Goal: Information Seeking & Learning: Learn about a topic

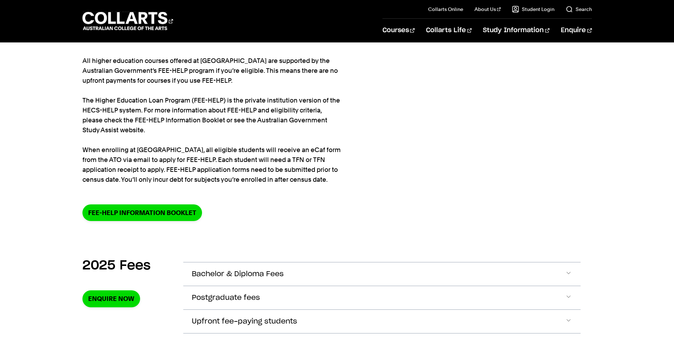
scroll to position [142, 0]
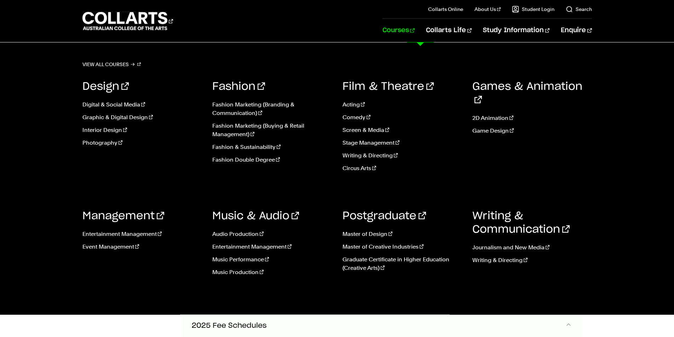
click at [413, 35] on link "Courses" at bounding box center [399, 30] width 32 height 23
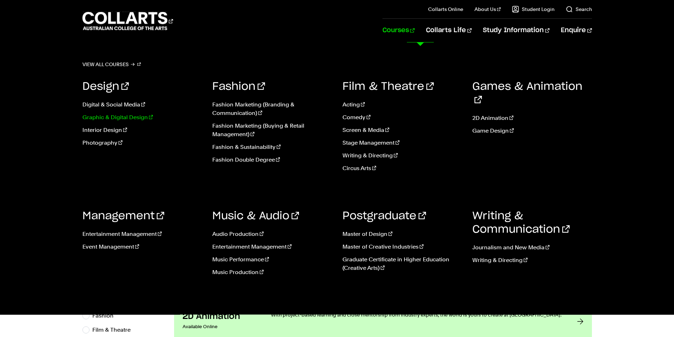
click at [131, 115] on link "Graphic & Digital Design" at bounding box center [142, 117] width 120 height 8
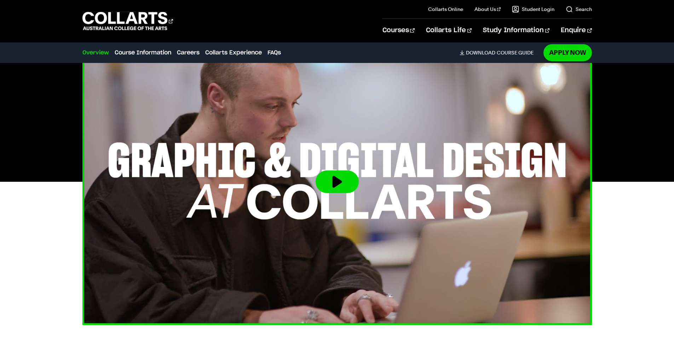
scroll to position [248, 0]
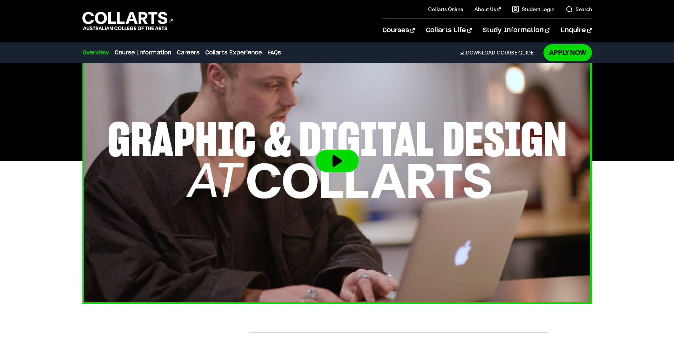
click at [322, 150] on button at bounding box center [337, 161] width 43 height 23
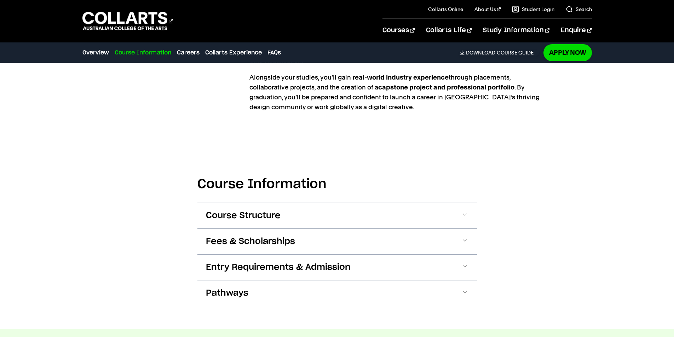
scroll to position [743, 0]
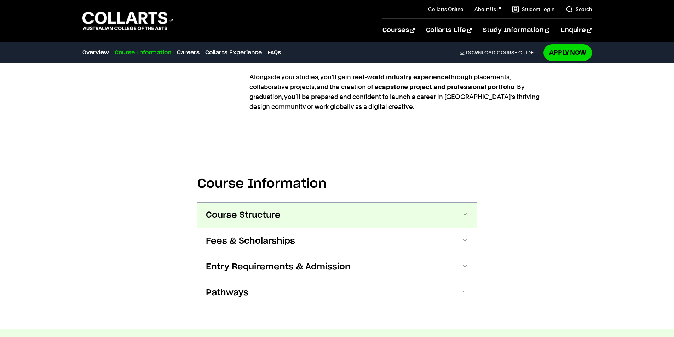
click at [335, 207] on button "Course Structure" at bounding box center [338, 215] width 280 height 25
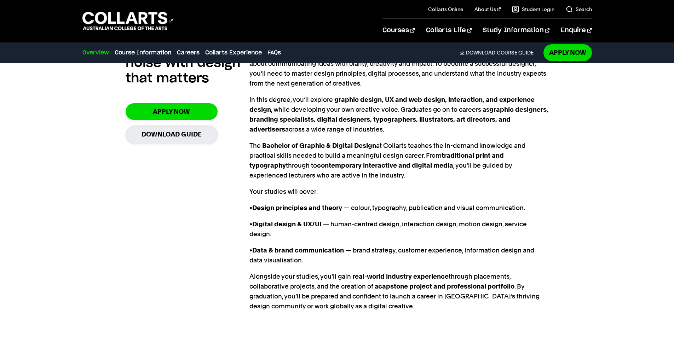
scroll to position [444, 0]
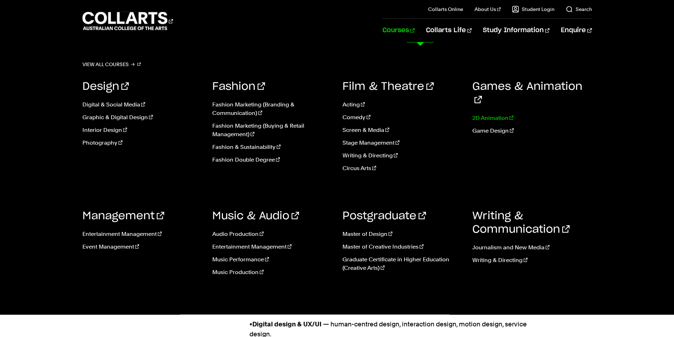
click at [497, 114] on link "2D Animation" at bounding box center [533, 118] width 120 height 8
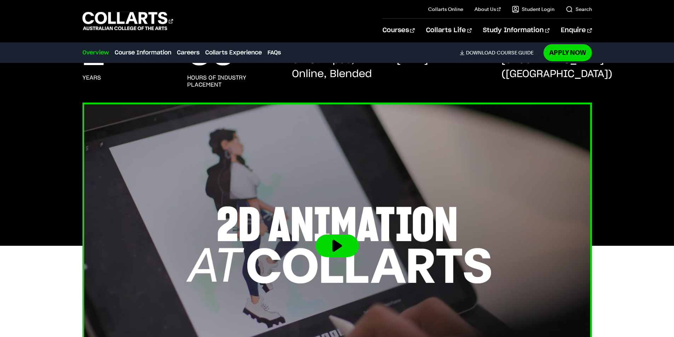
click at [345, 240] on button at bounding box center [337, 246] width 43 height 23
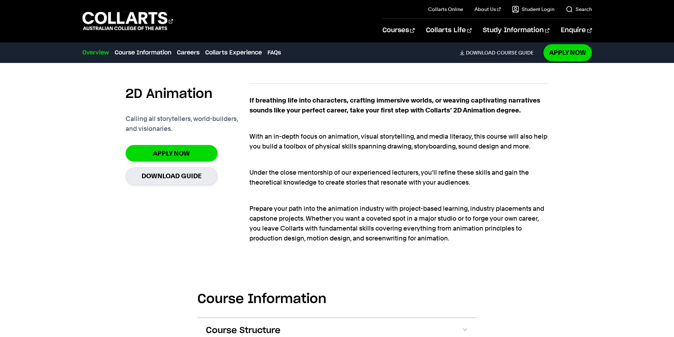
scroll to position [602, 0]
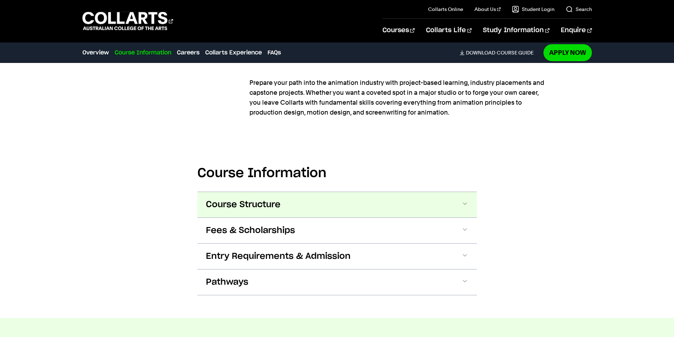
click at [462, 207] on span at bounding box center [465, 204] width 7 height 9
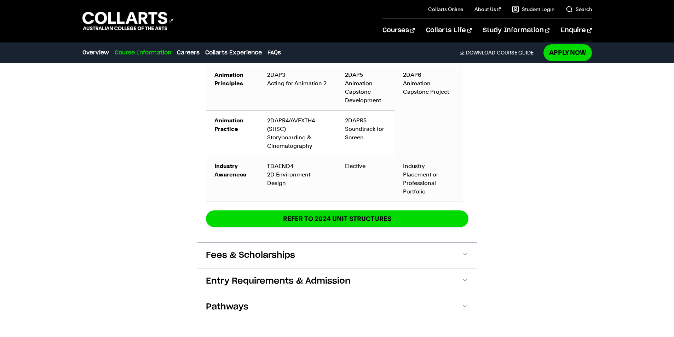
scroll to position [1120, 0]
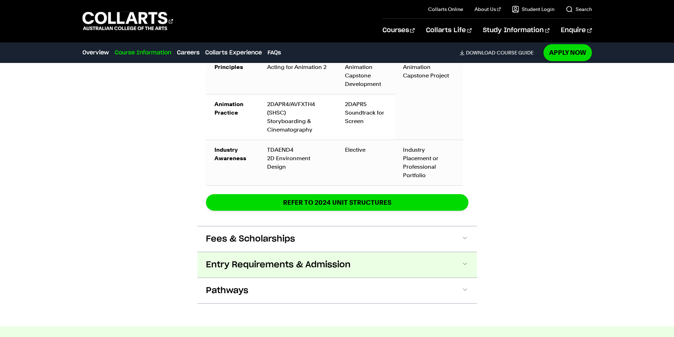
click at [341, 262] on span "Entry Requirements & Admission" at bounding box center [278, 264] width 145 height 11
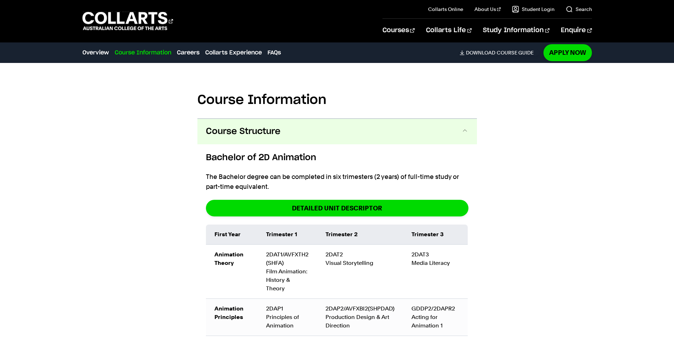
scroll to position [663, 0]
